Goal: Check status: Check status

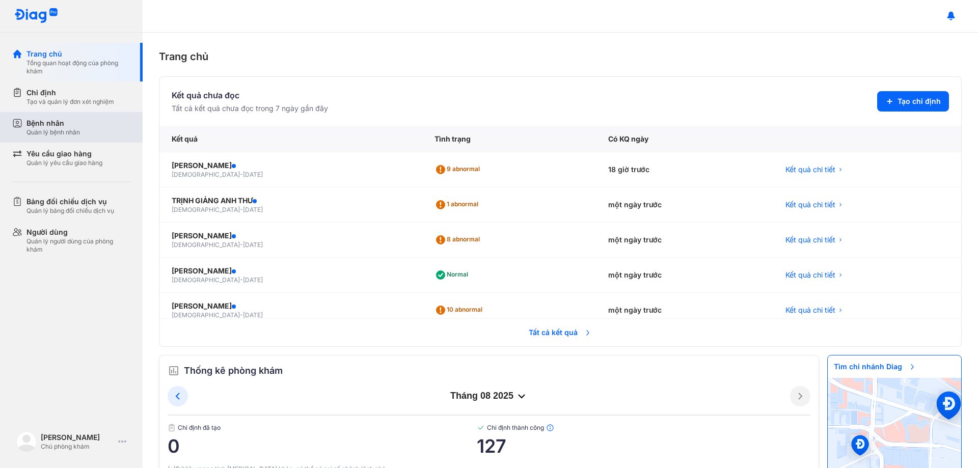
click at [63, 136] on div "Bệnh nhân Quản lý bệnh nhân" at bounding box center [77, 127] width 130 height 31
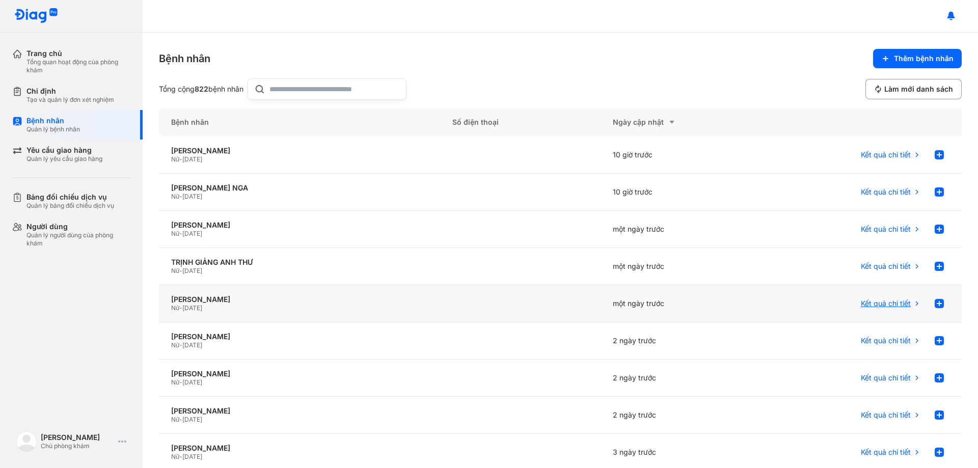
click at [873, 303] on span "Kết quả chi tiết" at bounding box center [886, 303] width 50 height 9
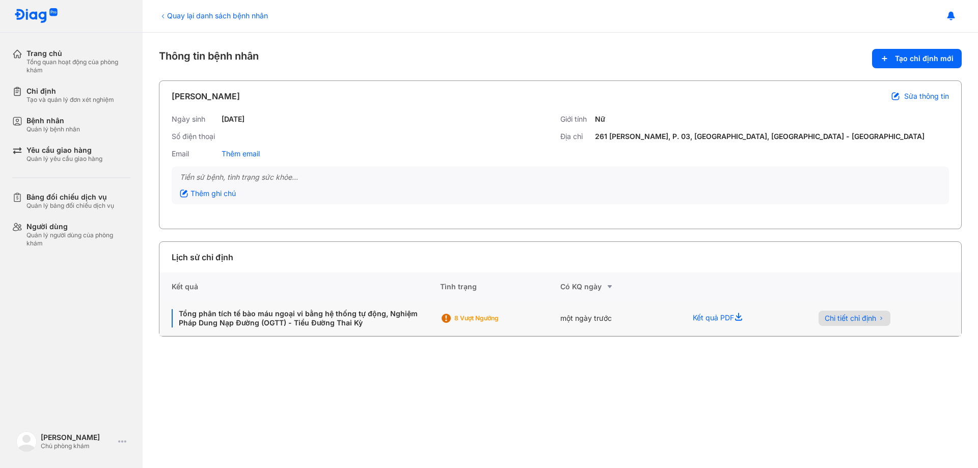
click at [852, 315] on span "Chi tiết chỉ định" at bounding box center [849, 318] width 51 height 9
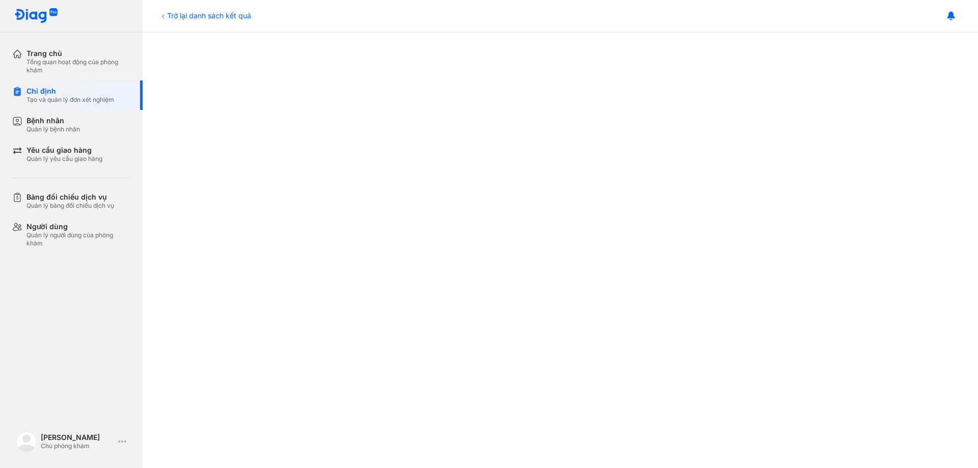
scroll to position [356, 0]
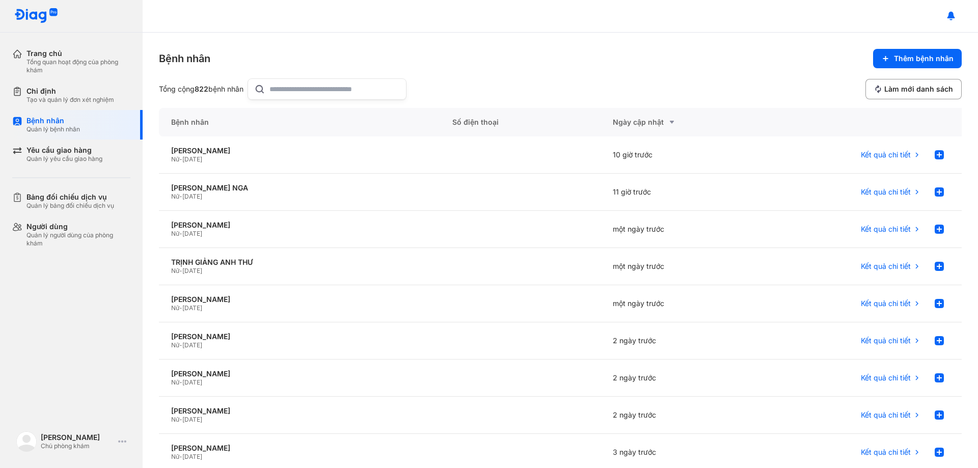
click at [321, 82] on input "text" at bounding box center [334, 89] width 130 height 20
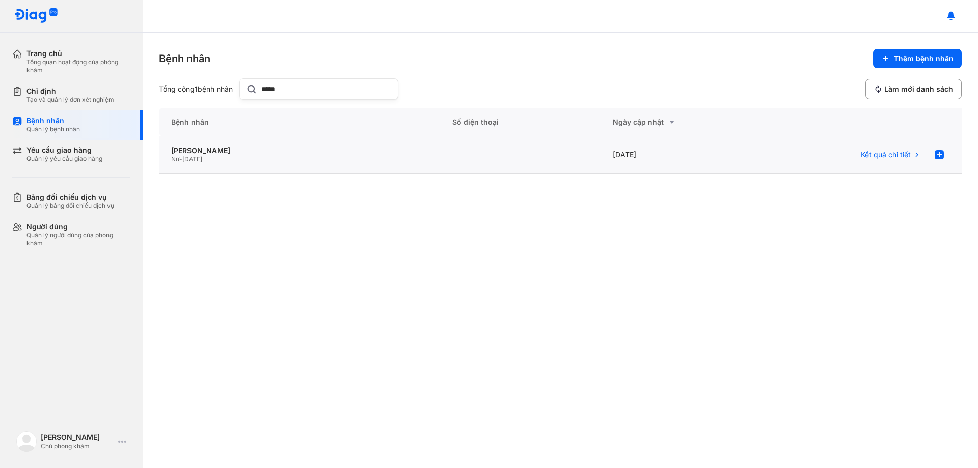
type input "*****"
click at [876, 157] on span "Kết quả chi tiết" at bounding box center [886, 154] width 50 height 9
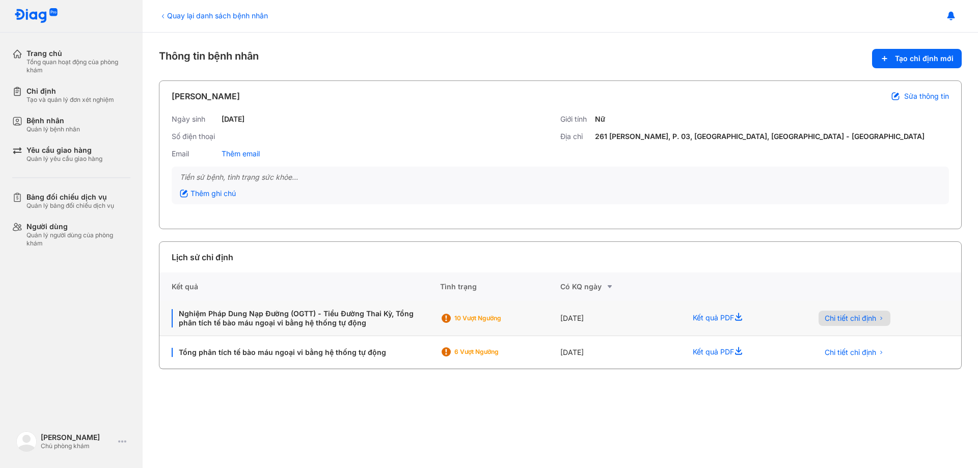
click at [839, 315] on span "Chi tiết chỉ định" at bounding box center [849, 318] width 51 height 9
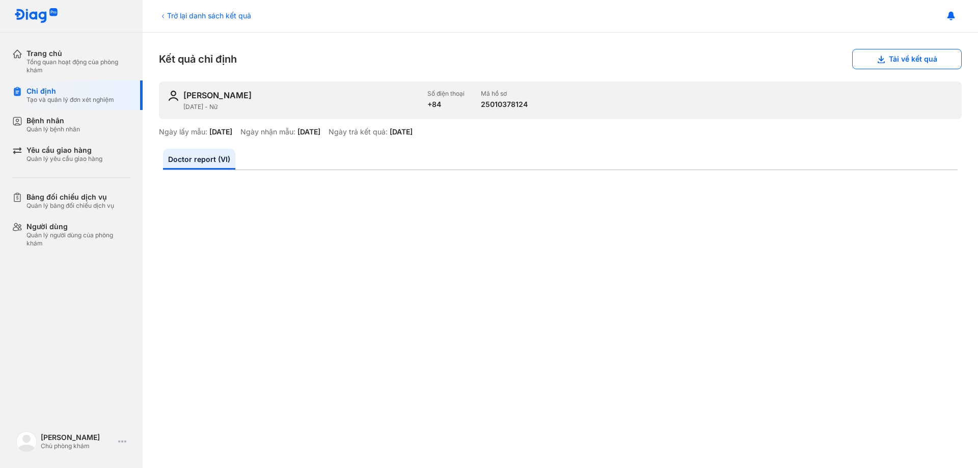
scroll to position [102, 0]
